Goal: Book appointment/travel/reservation

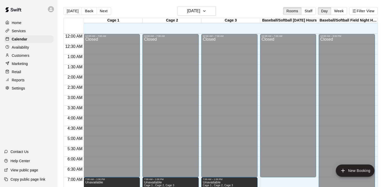
scroll to position [210, 0]
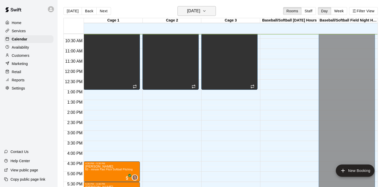
click at [206, 10] on icon "button" at bounding box center [204, 11] width 4 height 6
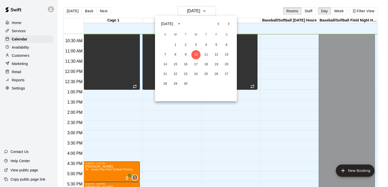
click at [227, 24] on icon "Next month" at bounding box center [229, 24] width 6 height 6
click at [166, 55] on button "5" at bounding box center [165, 54] width 9 height 9
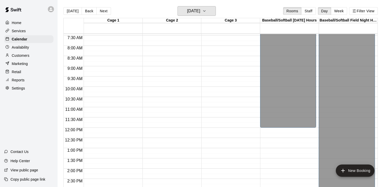
scroll to position [152, 0]
click at [113, 72] on div "12:00 AM – 7:00 AM Closed" at bounding box center [112, 127] width 56 height 491
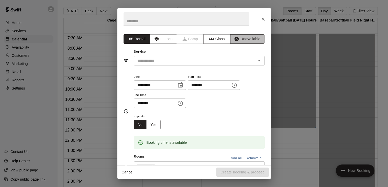
click at [244, 39] on button "Unavailable" at bounding box center [247, 38] width 34 height 9
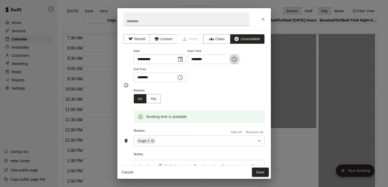
click at [231, 62] on icon "Choose time, selected time is 9:15 AM" at bounding box center [234, 59] width 6 height 6
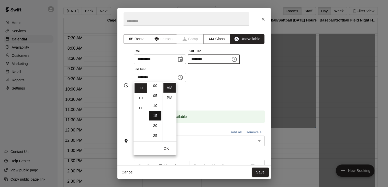
scroll to position [0, 0]
click at [155, 90] on li "00" at bounding box center [155, 87] width 12 height 9
type input "********"
click at [183, 81] on icon "Choose time, selected time is 9:45 AM" at bounding box center [180, 77] width 6 height 6
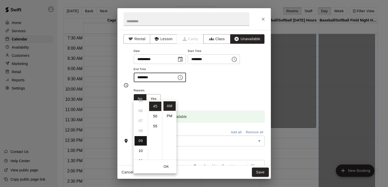
scroll to position [55, 0]
click at [168, 115] on li "PM" at bounding box center [169, 115] width 12 height 9
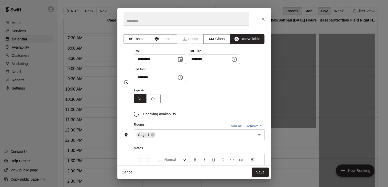
scroll to position [9, 0]
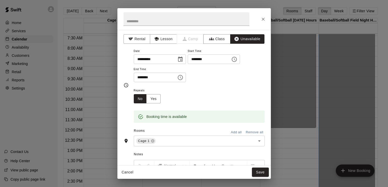
click at [186, 82] on div "******** ​" at bounding box center [160, 77] width 52 height 9
click at [183, 81] on icon "Choose time, selected time is 9:45 PM" at bounding box center [180, 77] width 6 height 6
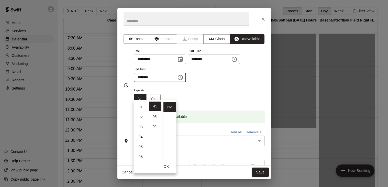
scroll to position [6, 0]
click at [141, 111] on li "01" at bounding box center [141, 110] width 12 height 9
click at [142, 106] on li "12" at bounding box center [141, 105] width 12 height 9
click at [155, 107] on li "00" at bounding box center [155, 105] width 12 height 9
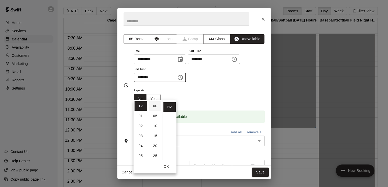
type input "********"
click at [225, 82] on div "**********" at bounding box center [199, 65] width 131 height 35
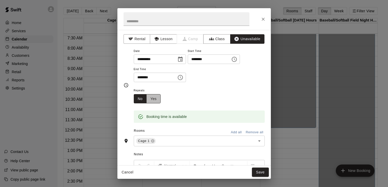
click at [156, 104] on button "Yes" at bounding box center [153, 98] width 14 height 9
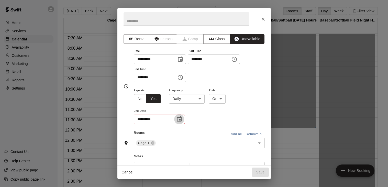
click at [179, 122] on icon "Choose date" at bounding box center [179, 118] width 5 height 5
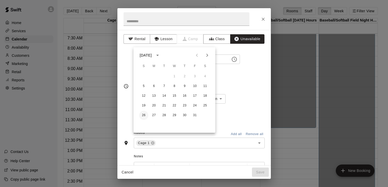
click at [145, 117] on button "26" at bounding box center [143, 115] width 9 height 9
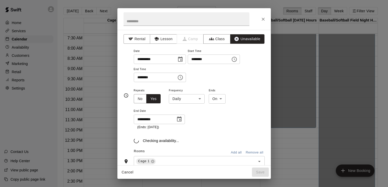
type input "**********"
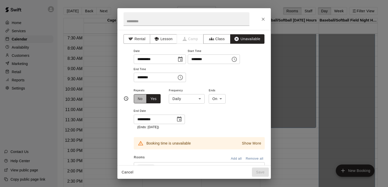
click at [143, 104] on button "No" at bounding box center [140, 98] width 13 height 9
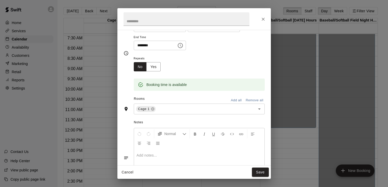
scroll to position [39, 0]
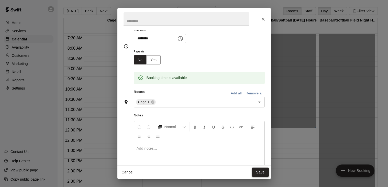
click at [257, 173] on button "Save" at bounding box center [260, 172] width 17 height 9
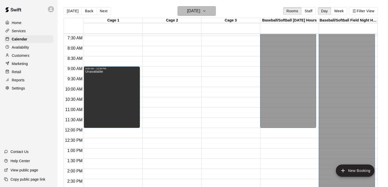
click at [206, 12] on icon "button" at bounding box center [204, 11] width 4 height 6
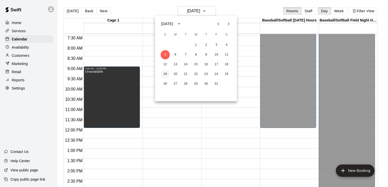
click at [163, 74] on button "19" at bounding box center [165, 74] width 9 height 9
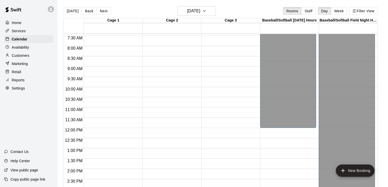
click at [112, 71] on div "12:00 AM – 7:00 AM Closed" at bounding box center [112, 127] width 56 height 491
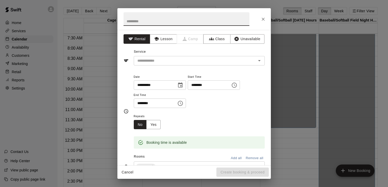
click at [182, 104] on icon "Choose time, selected time is 9:30 AM" at bounding box center [181, 103] width 2 height 2
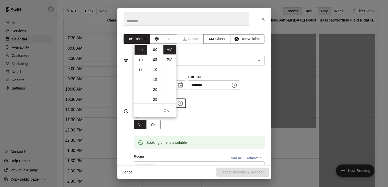
scroll to position [60, 0]
click at [167, 59] on li "PM" at bounding box center [169, 59] width 12 height 9
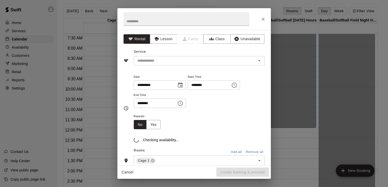
scroll to position [9, 0]
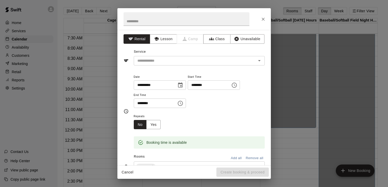
click at [183, 106] on icon "Choose time, selected time is 9:30 PM" at bounding box center [180, 103] width 5 height 5
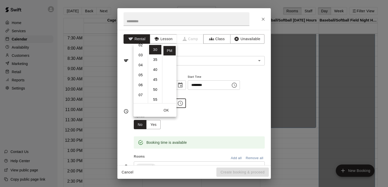
scroll to position [0, 0]
click at [142, 49] on li "12" at bounding box center [141, 49] width 12 height 9
click at [155, 51] on li "00" at bounding box center [155, 49] width 12 height 9
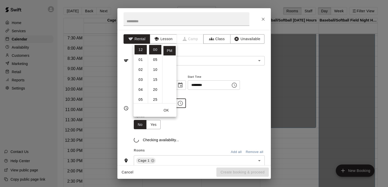
type input "********"
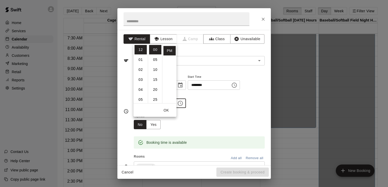
click at [229, 101] on div "**********" at bounding box center [199, 91] width 131 height 35
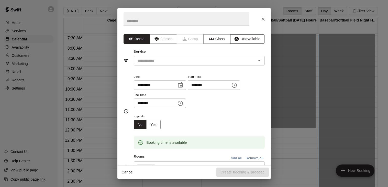
click at [243, 38] on button "Unavailable" at bounding box center [247, 38] width 34 height 9
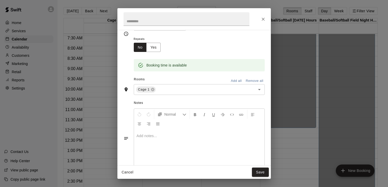
scroll to position [82, 0]
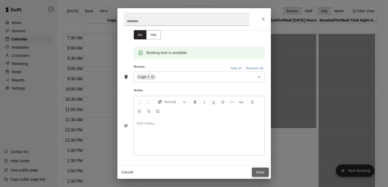
click at [257, 172] on button "Save" at bounding box center [260, 172] width 17 height 9
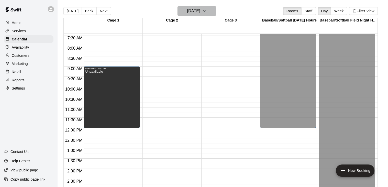
click at [206, 12] on icon "button" at bounding box center [204, 11] width 4 height 6
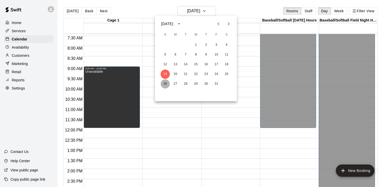
click at [165, 85] on button "26" at bounding box center [165, 83] width 9 height 9
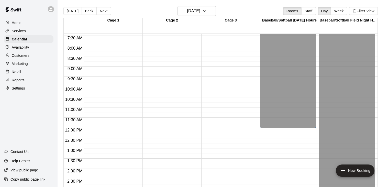
click at [117, 73] on div "12:00 AM – 7:00 AM Closed" at bounding box center [112, 127] width 56 height 491
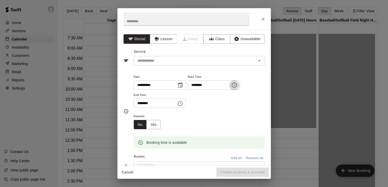
click at [231, 88] on icon "Choose time, selected time is 9:15 AM" at bounding box center [234, 85] width 6 height 6
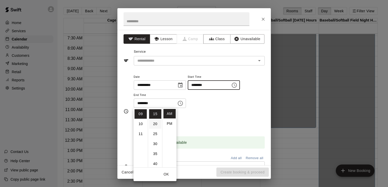
scroll to position [0, 0]
click at [157, 114] on li "00" at bounding box center [155, 113] width 12 height 9
type input "********"
click at [251, 42] on button "Unavailable" at bounding box center [247, 38] width 34 height 9
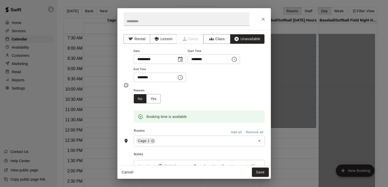
click at [183, 81] on icon "Choose time, selected time is 9:45 AM" at bounding box center [180, 77] width 6 height 6
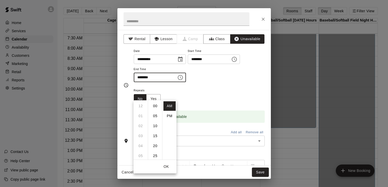
scroll to position [90, 0]
click at [170, 114] on li "PM" at bounding box center [169, 115] width 12 height 9
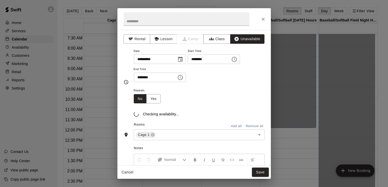
scroll to position [0, 0]
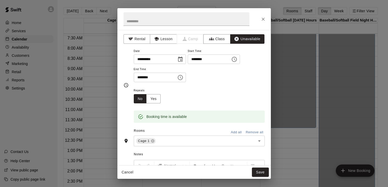
click at [183, 81] on icon "Choose time, selected time is 9:45 PM" at bounding box center [180, 77] width 6 height 6
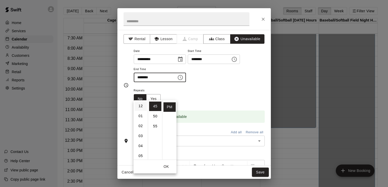
click at [143, 108] on li "12" at bounding box center [141, 105] width 12 height 9
click at [156, 106] on li "00" at bounding box center [155, 105] width 12 height 9
type input "********"
click at [214, 88] on div "**********" at bounding box center [199, 68] width 131 height 40
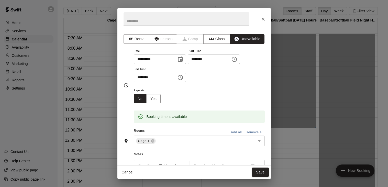
scroll to position [82, 0]
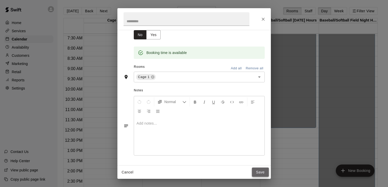
click at [259, 175] on button "Save" at bounding box center [260, 172] width 17 height 9
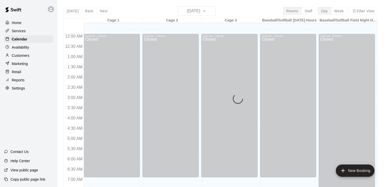
scroll to position [214, 0]
